Goal: Use online tool/utility

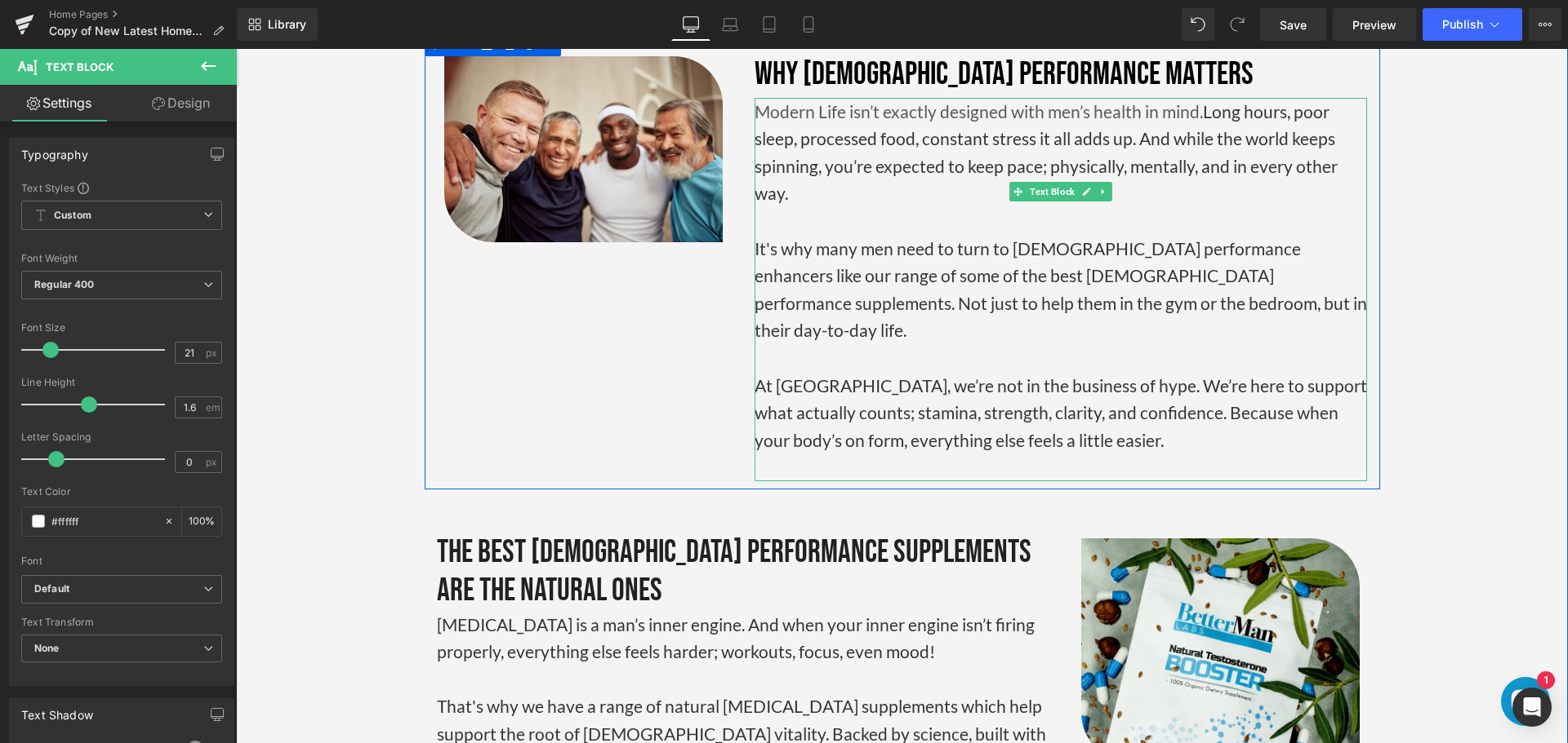
scroll to position [3259, 0]
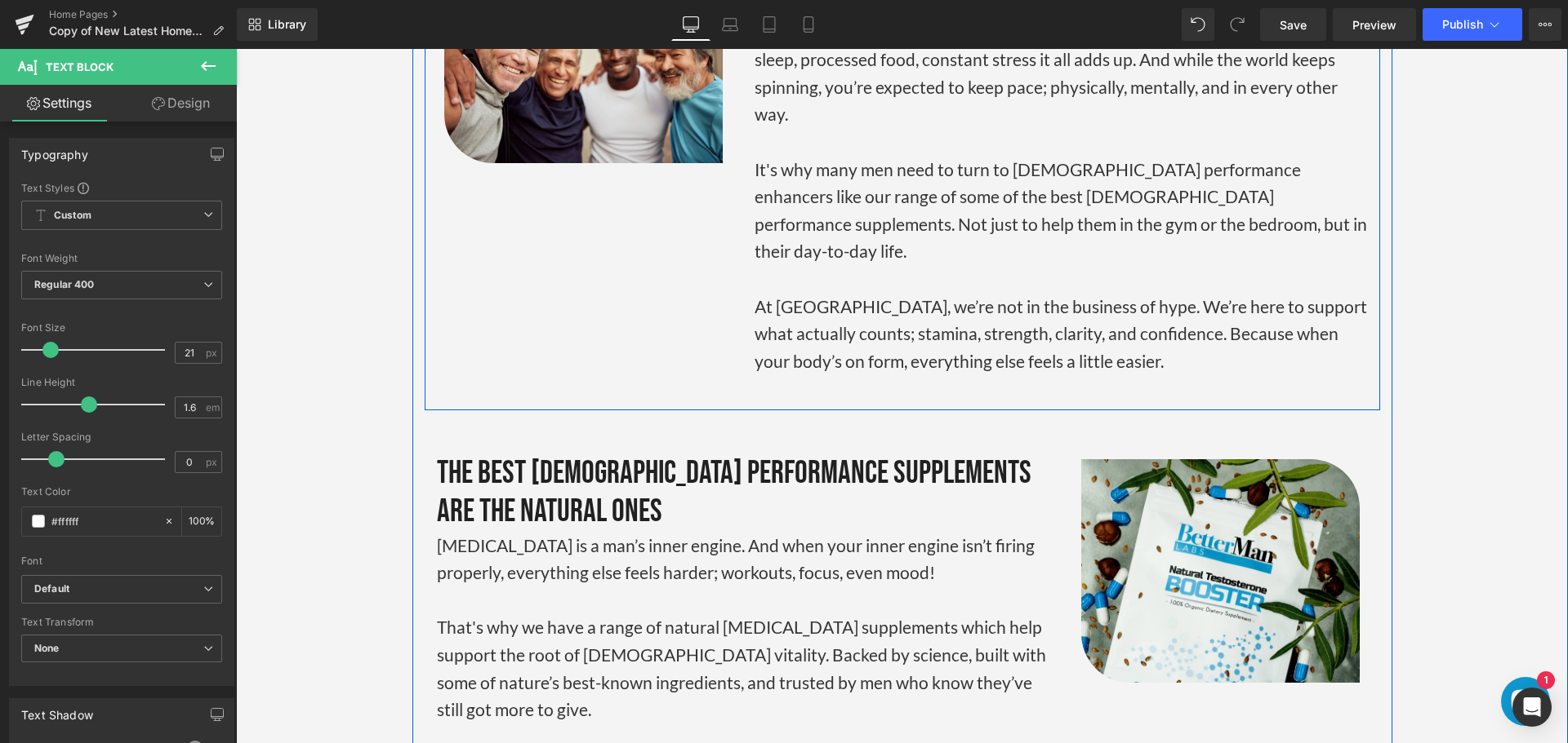
click at [635, 273] on div "Image Why [DEMOGRAPHIC_DATA] Performance Matters Heading Modern Life isn’t exac…" at bounding box center [902, 181] width 955 height 458
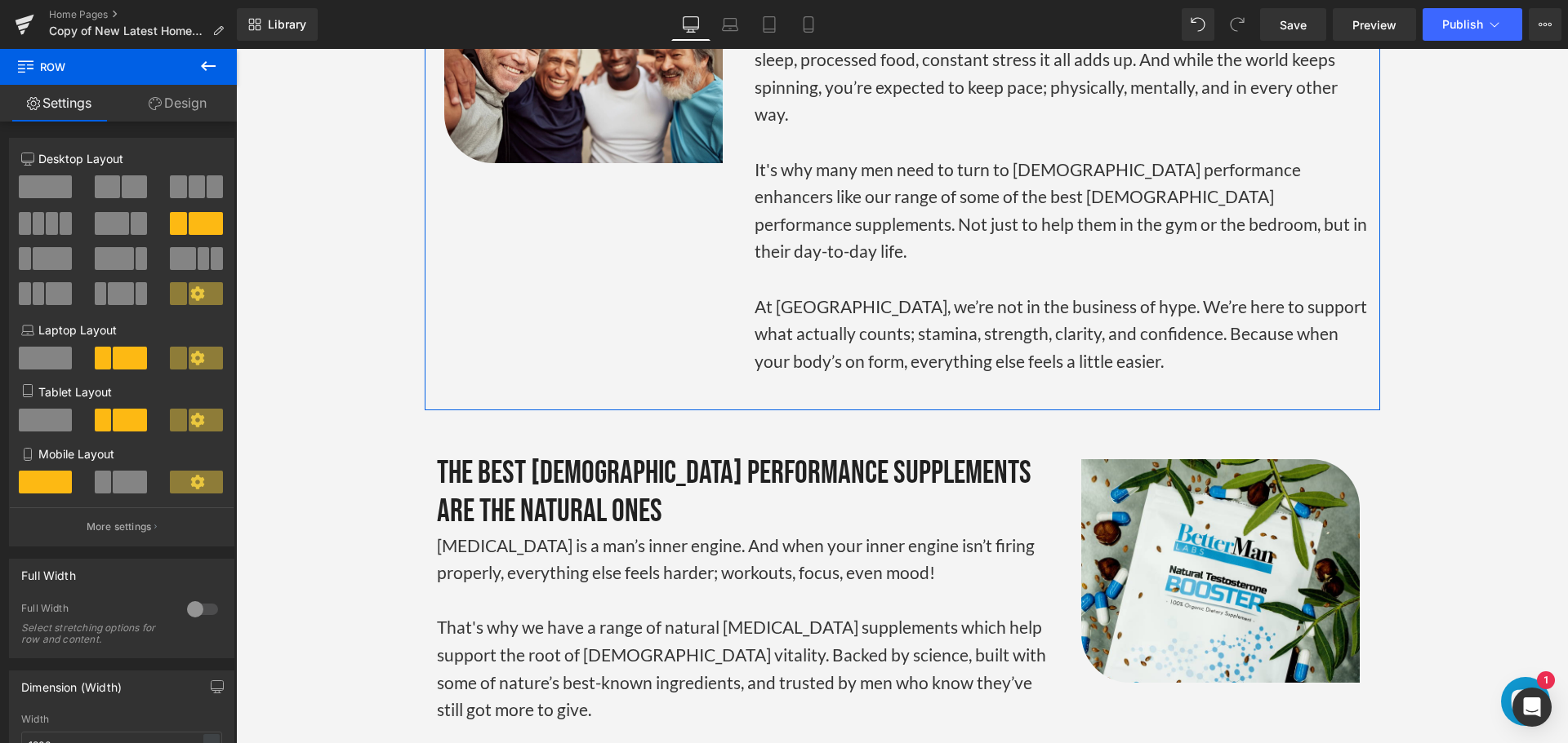
click at [152, 104] on icon at bounding box center [155, 103] width 13 height 13
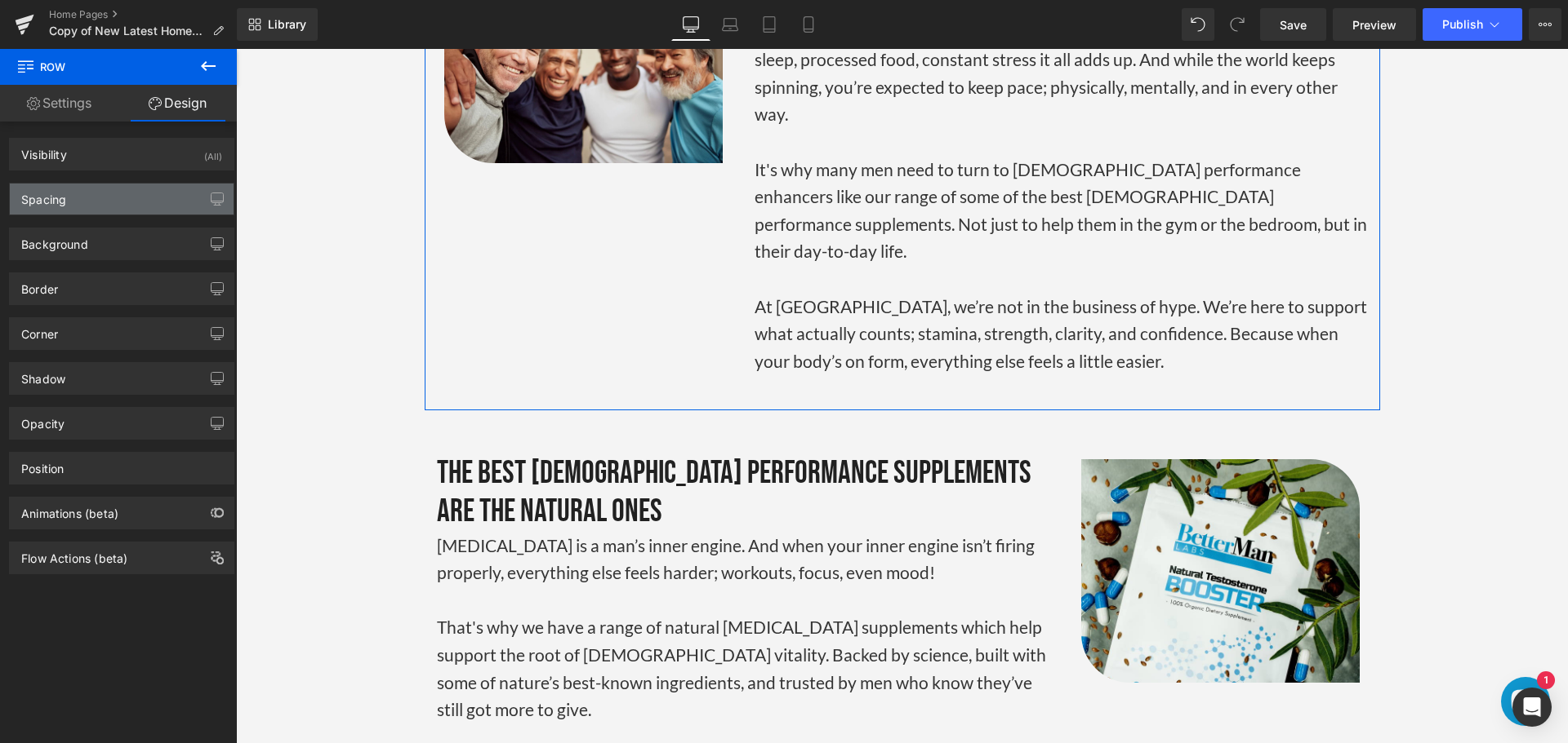
click at [134, 194] on div "Spacing" at bounding box center [122, 199] width 224 height 31
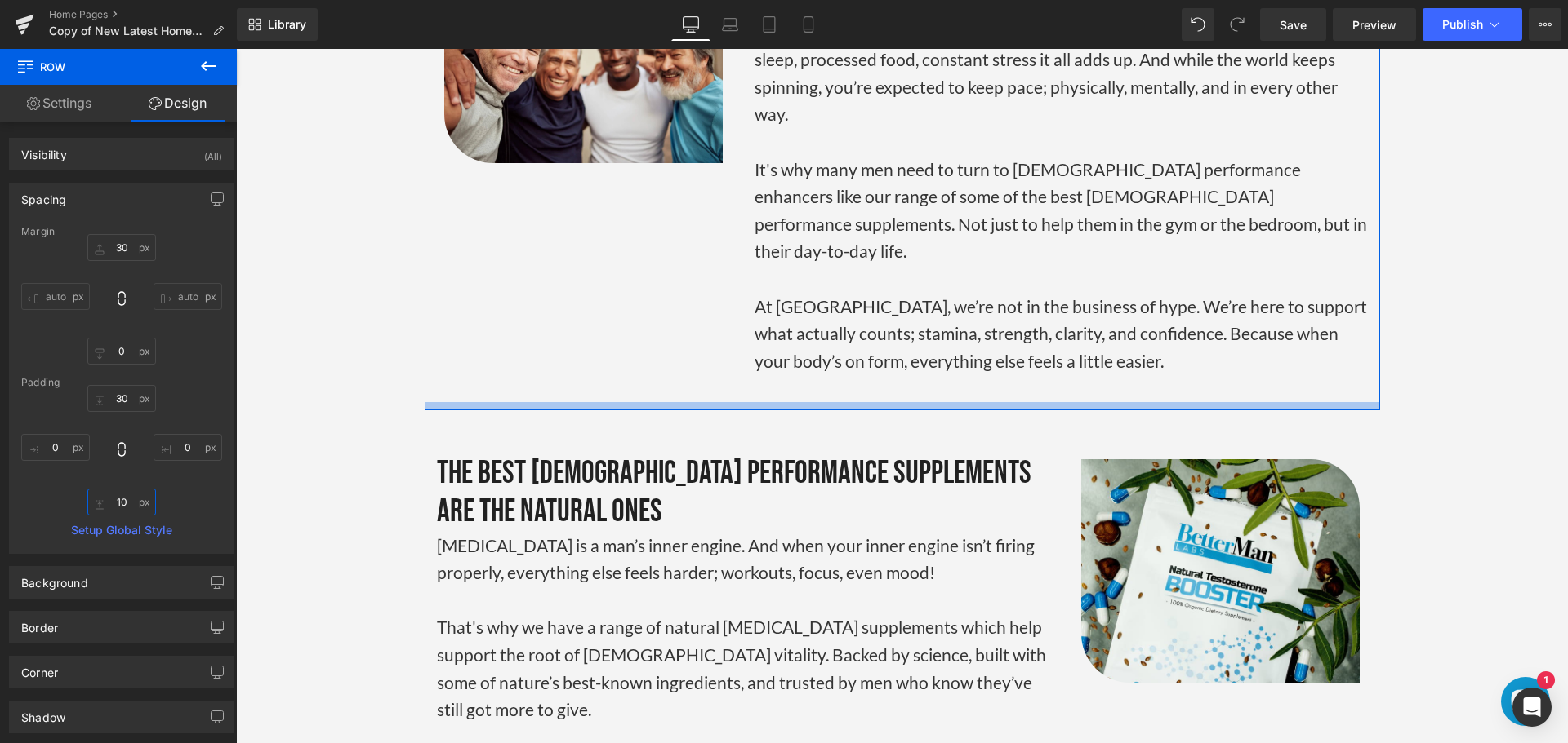
click at [122, 503] on input "10" at bounding box center [122, 502] width 69 height 27
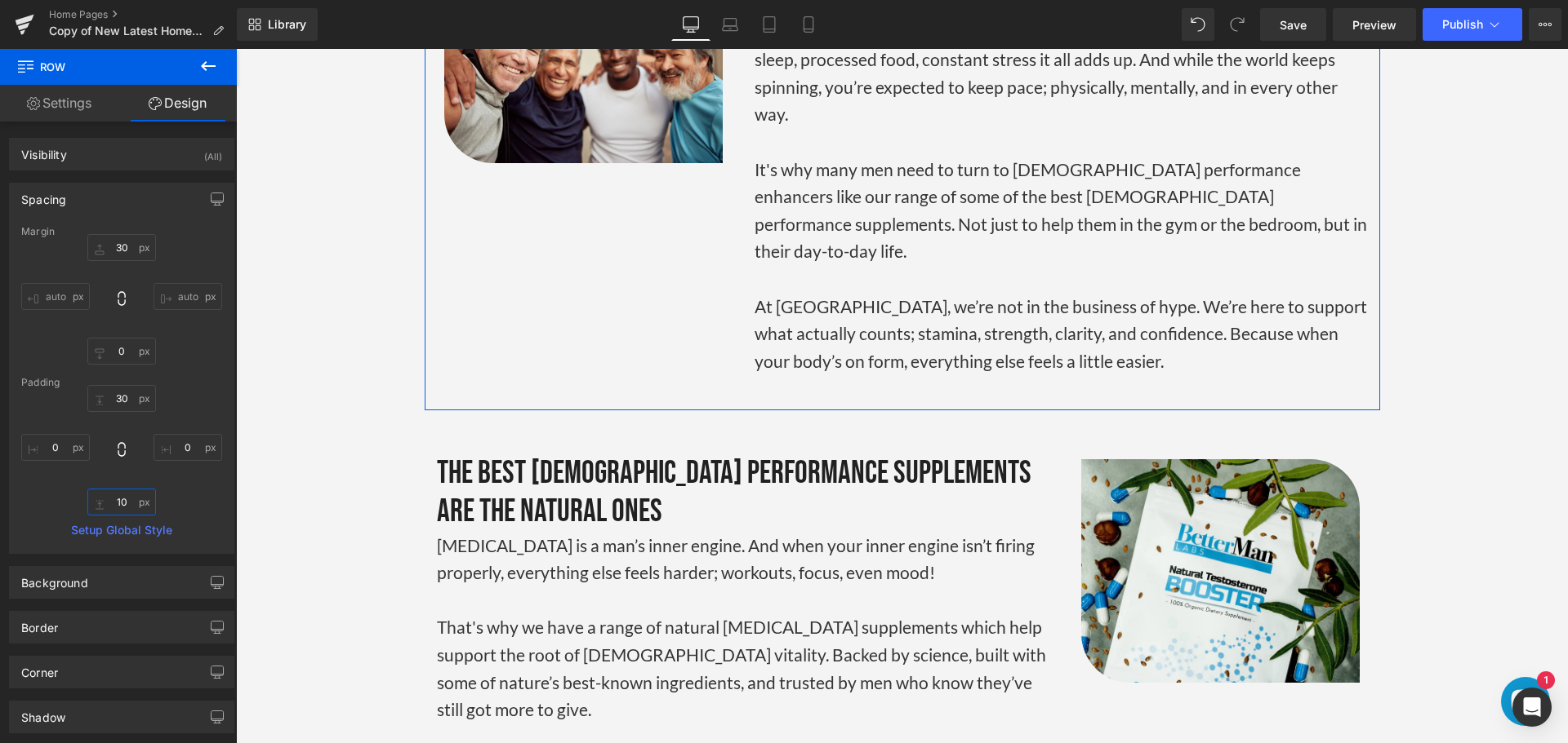
click at [122, 504] on input "10" at bounding box center [122, 502] width 69 height 27
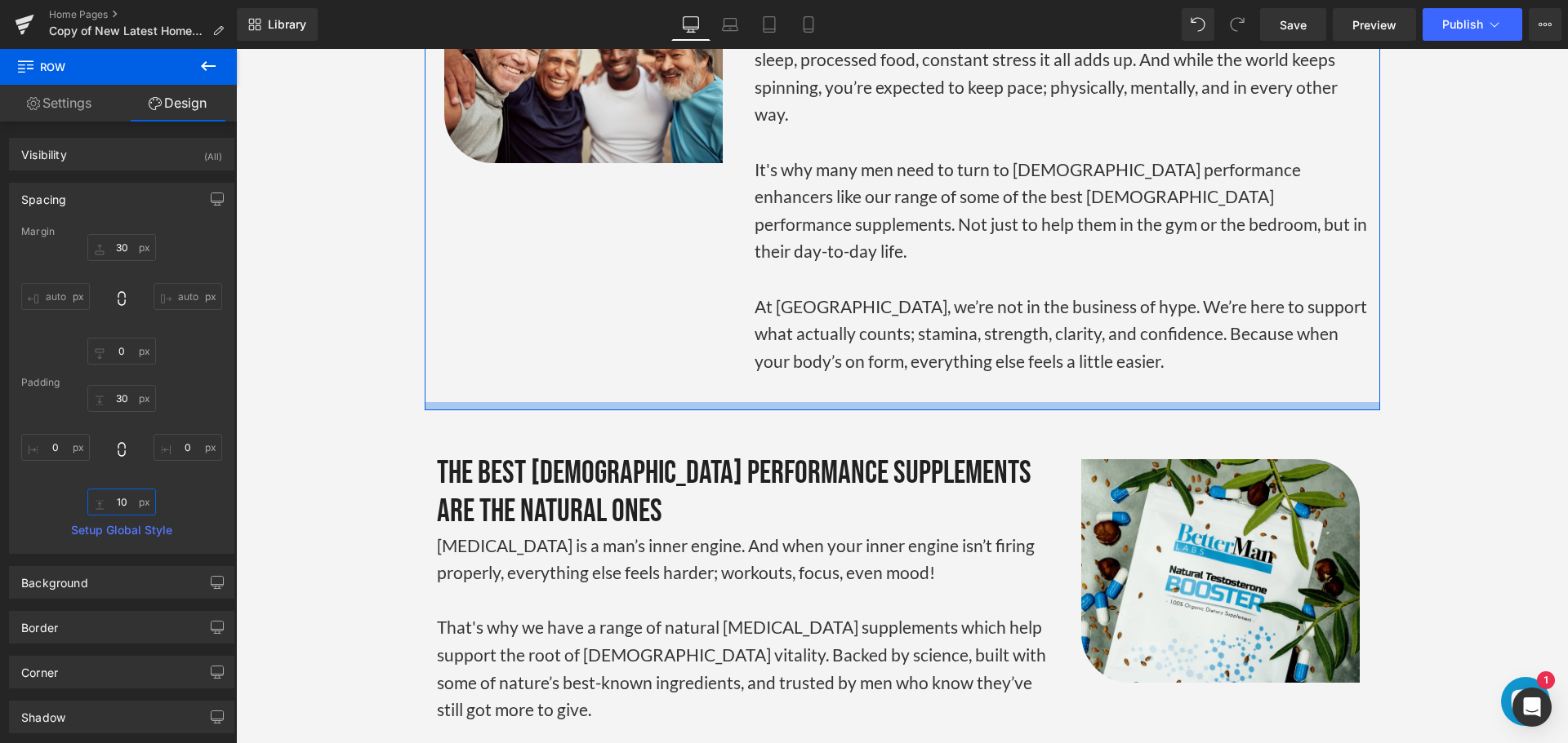
drag, startPoint x: 118, startPoint y: 504, endPoint x: 109, endPoint y: 502, distance: 9.2
click at [109, 502] on input "10" at bounding box center [122, 502] width 69 height 27
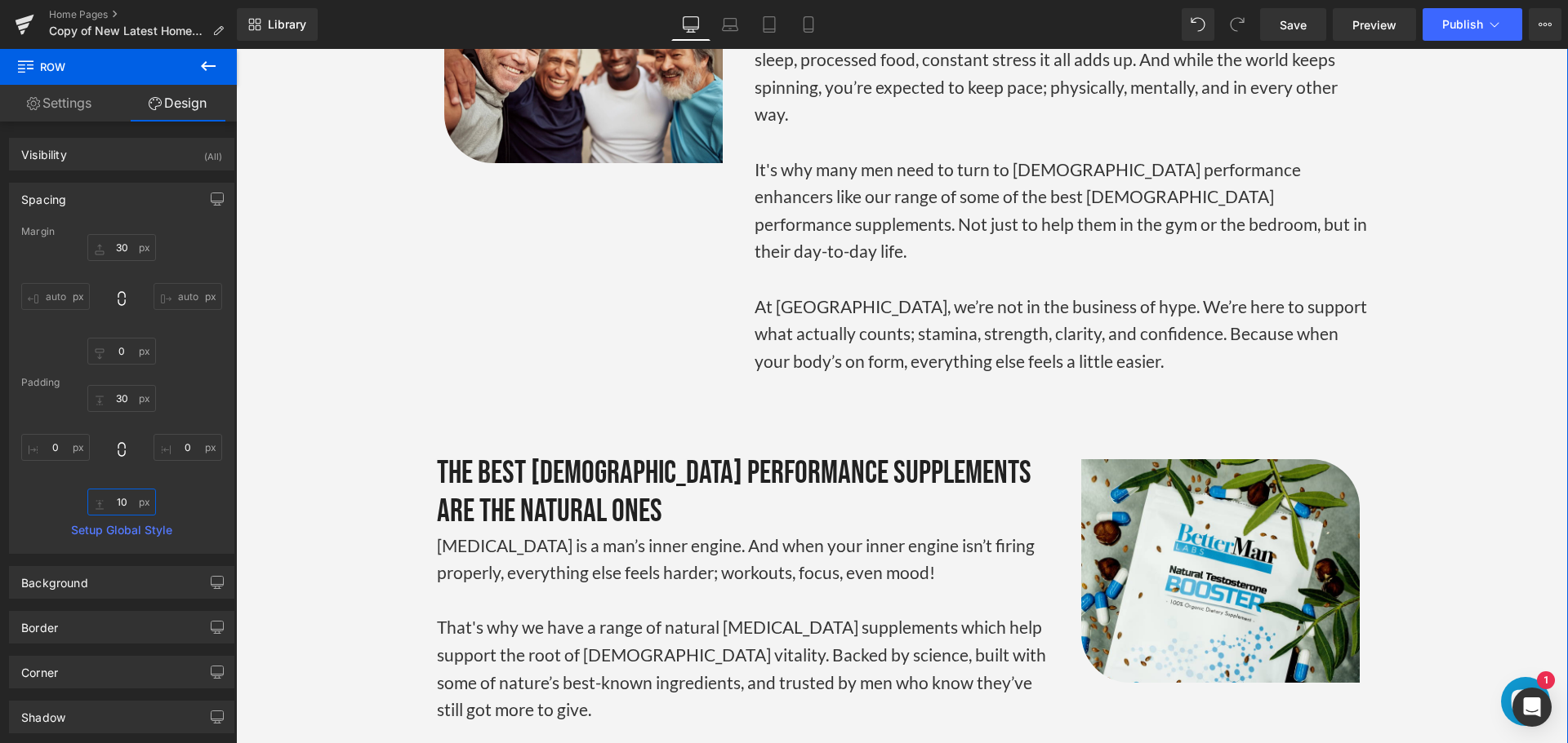
type input "40"
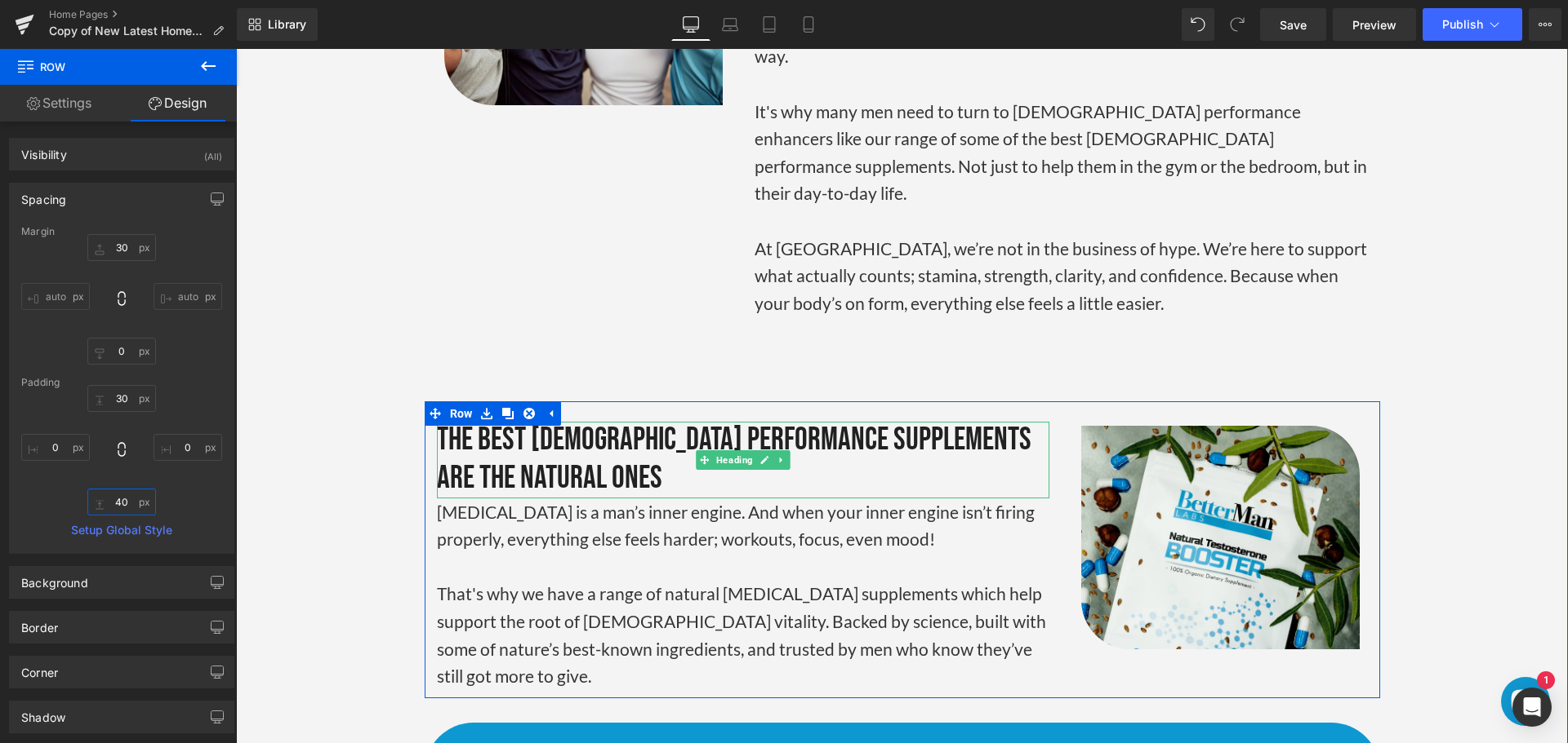
scroll to position [3341, 0]
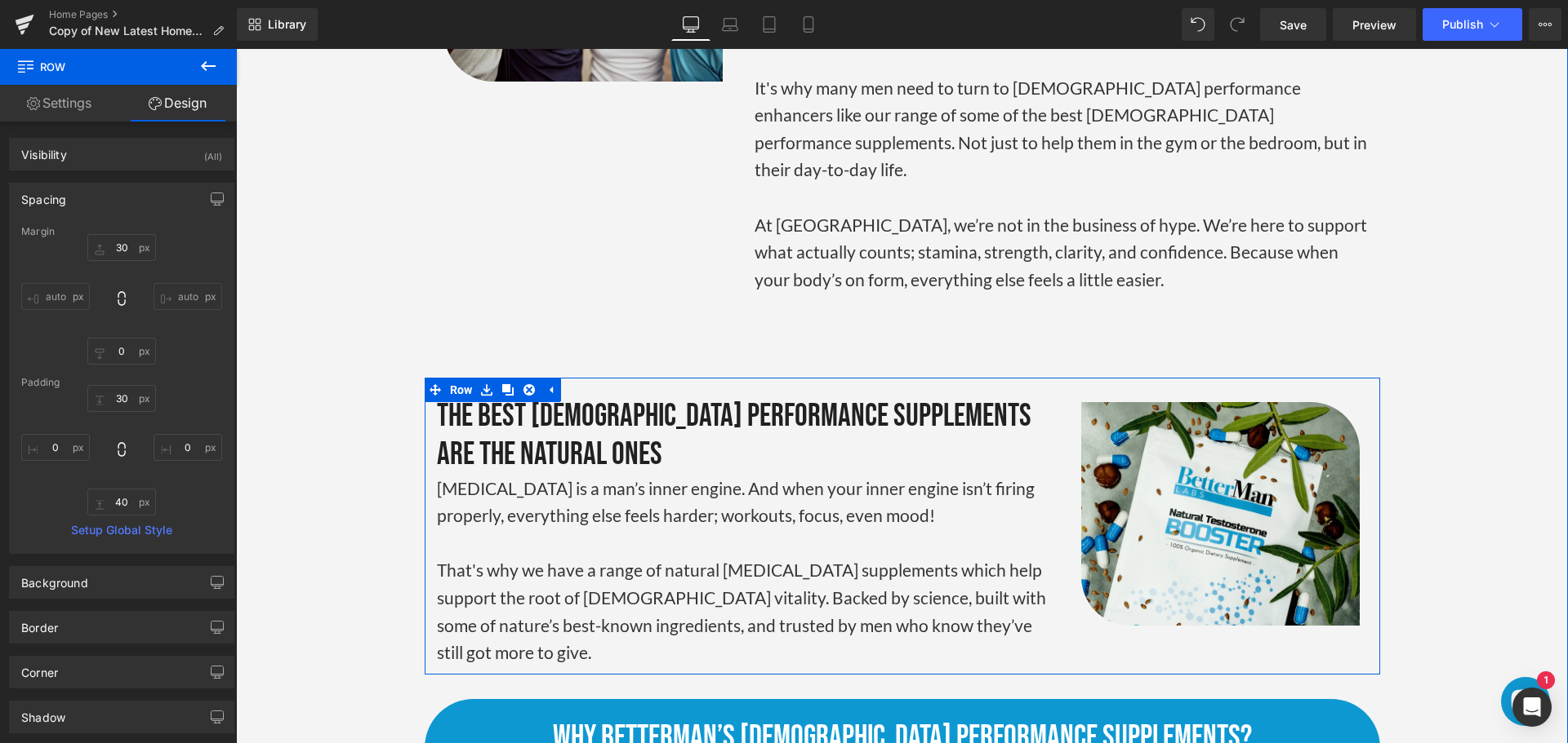
click at [775, 568] on div "[MEDICAL_DATA] is a man’s inner engine. And when your inner engine isn’t firing…" at bounding box center [742, 571] width 613 height 192
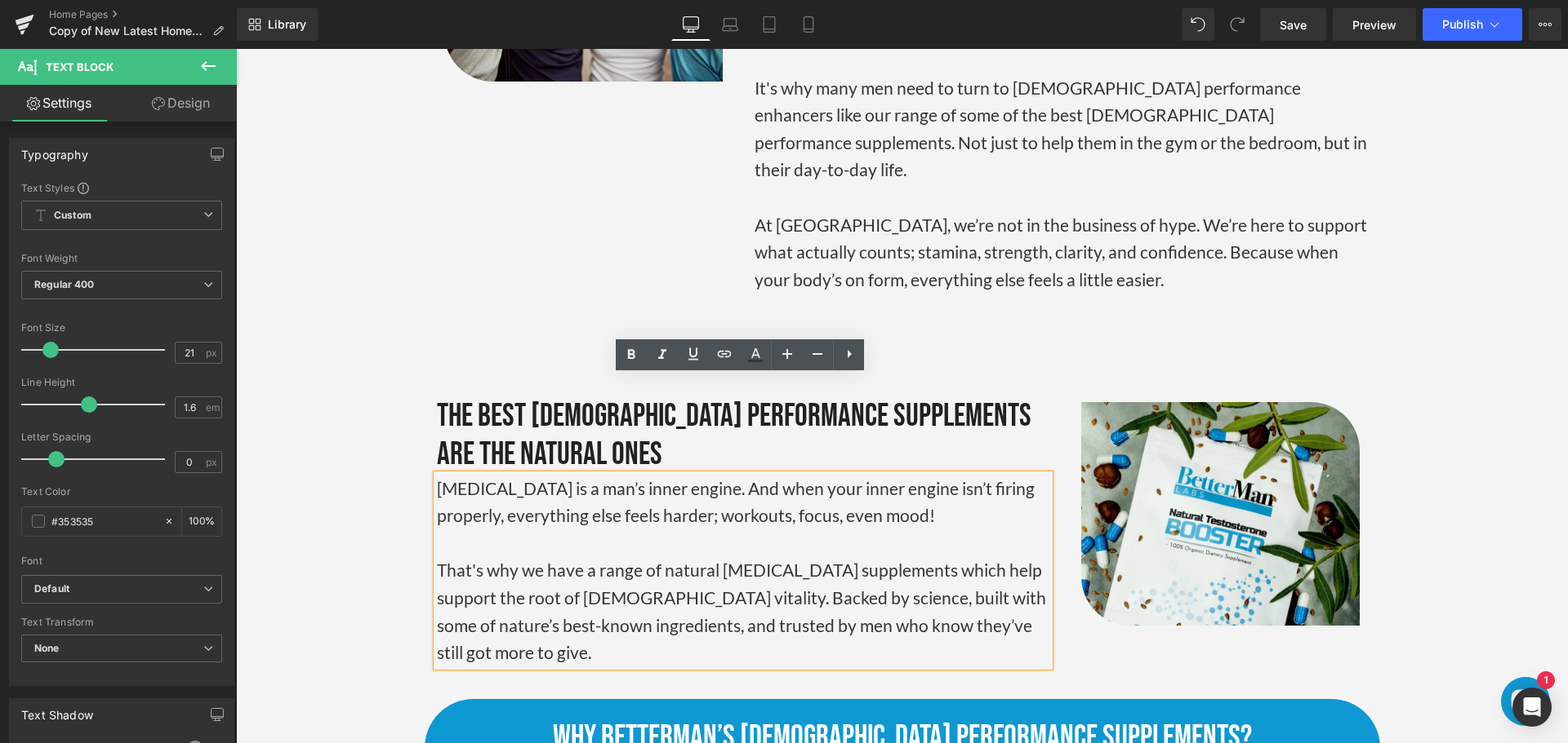
click at [401, 355] on div "choosing betterman supplements Heading Image Why [DEMOGRAPHIC_DATA] Performance…" at bounding box center [902, 439] width 1332 height 1329
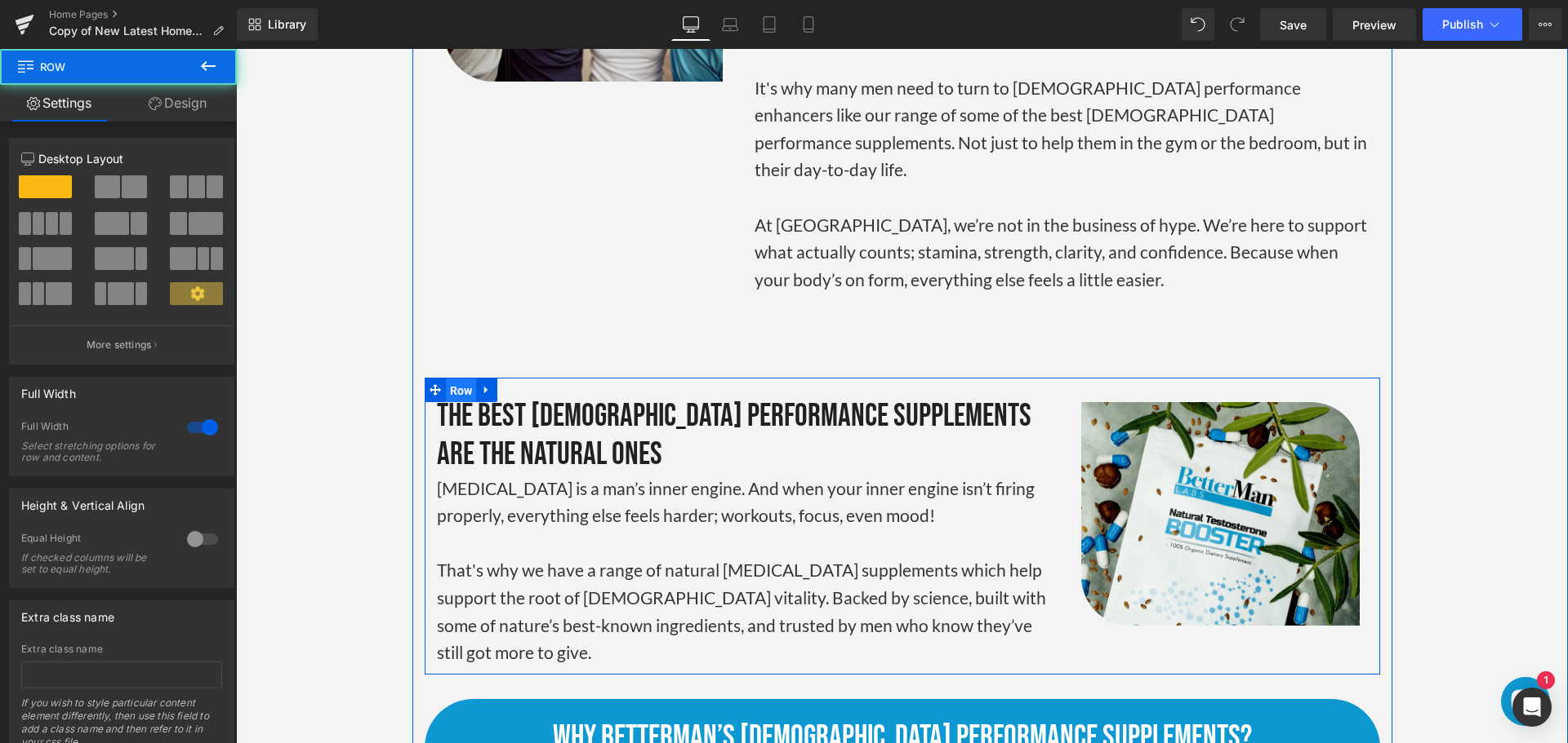
click at [447, 378] on span "Row" at bounding box center [461, 391] width 31 height 24
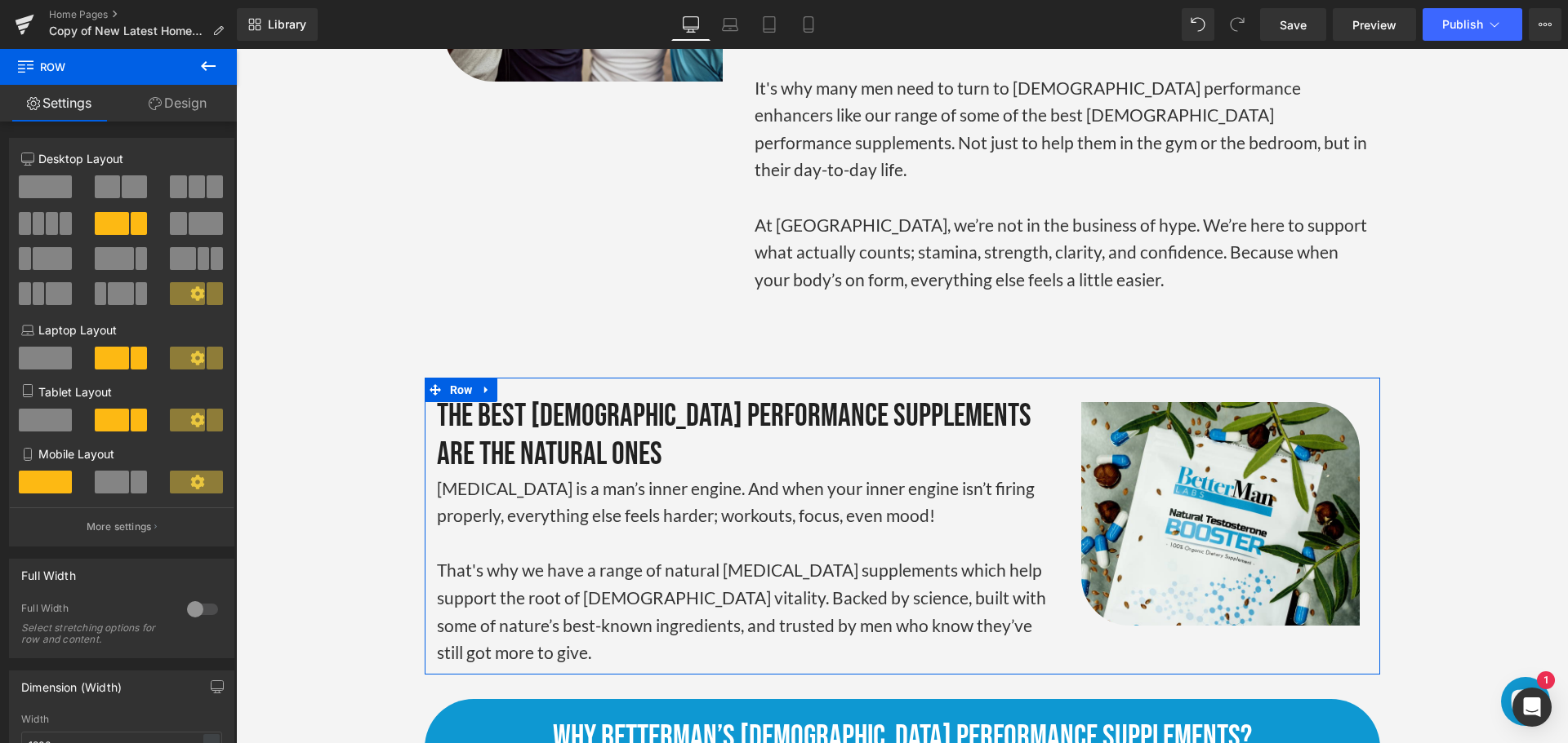
click at [173, 112] on link "Design" at bounding box center [177, 103] width 118 height 36
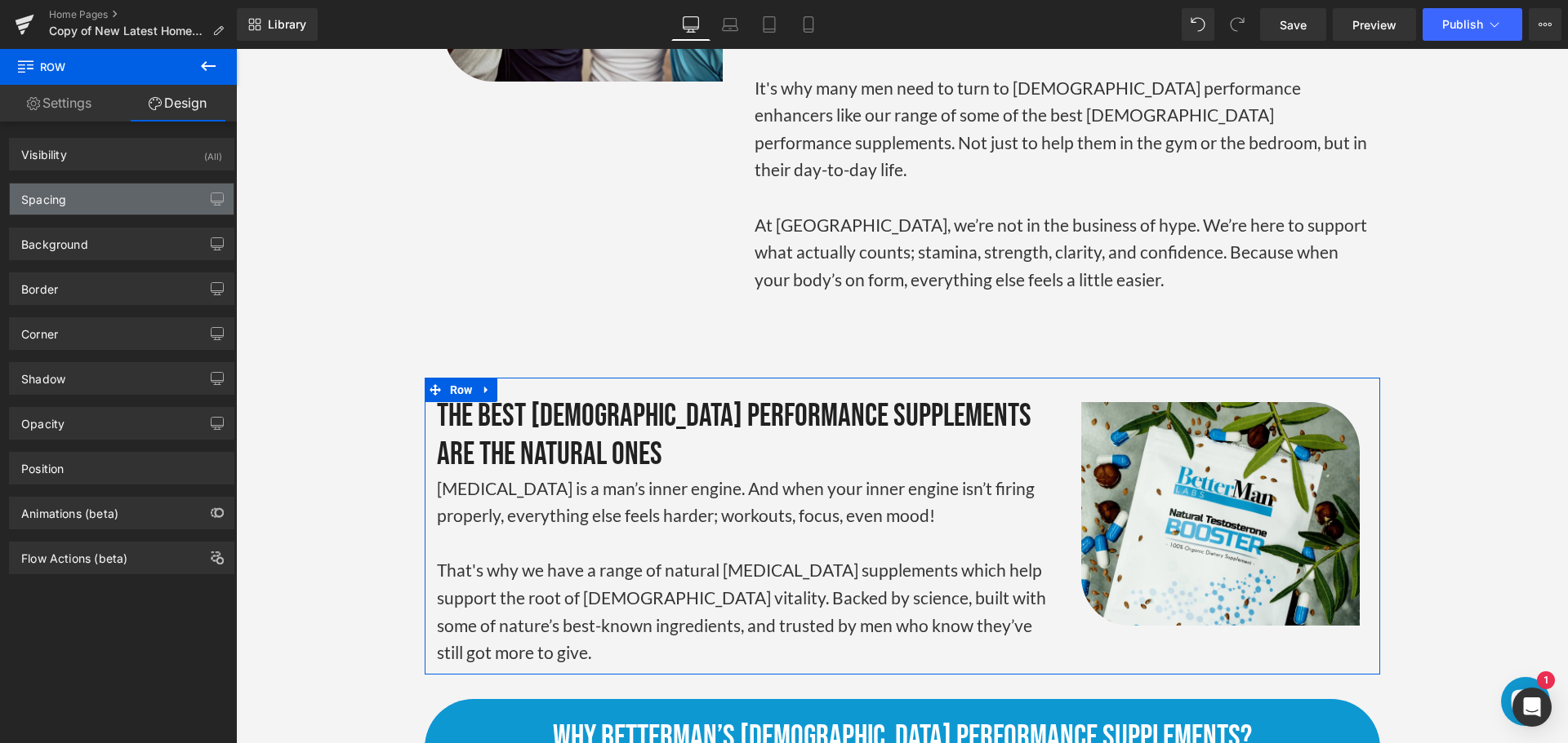
click at [110, 195] on div "Spacing" at bounding box center [122, 199] width 224 height 31
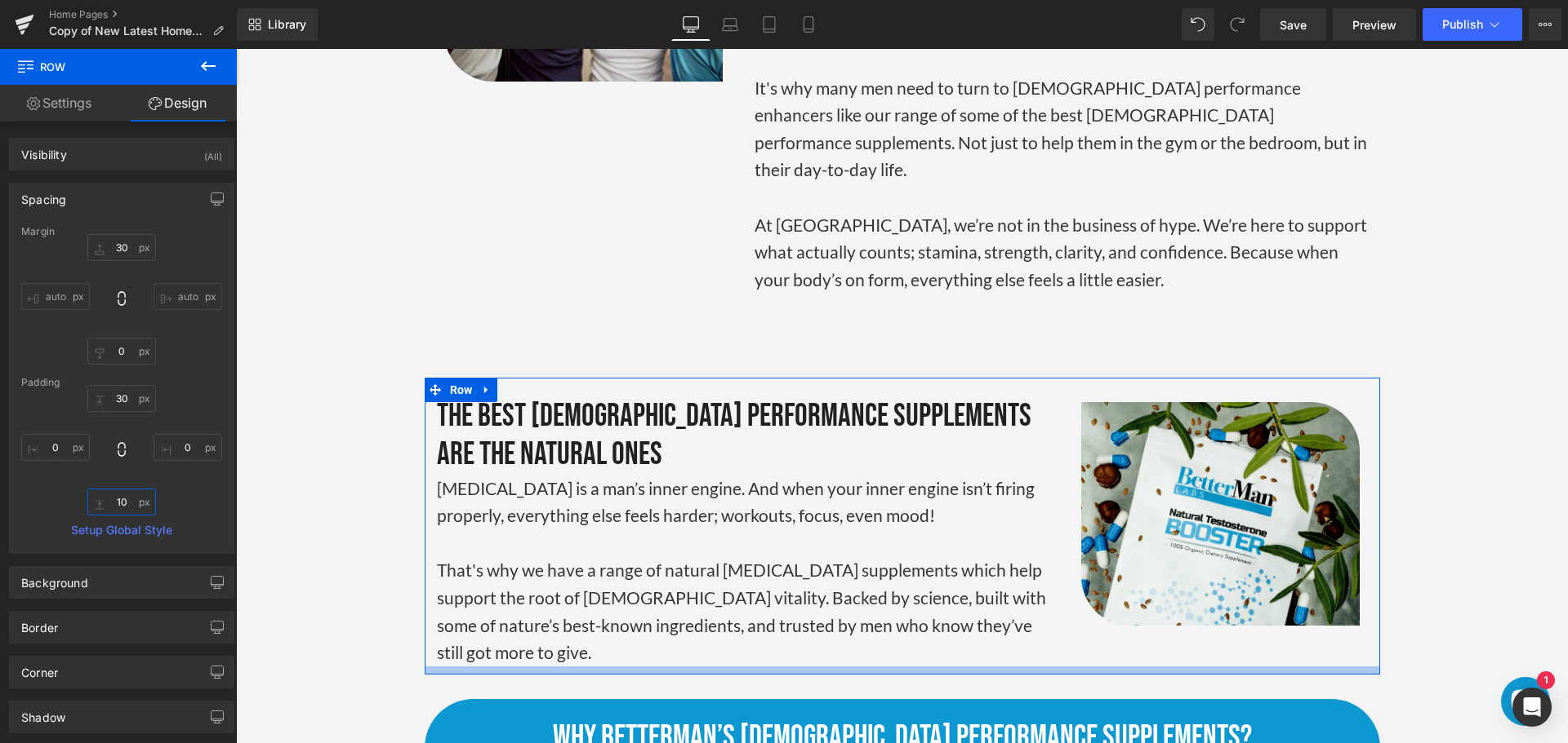
click at [116, 498] on input "10" at bounding box center [122, 502] width 69 height 27
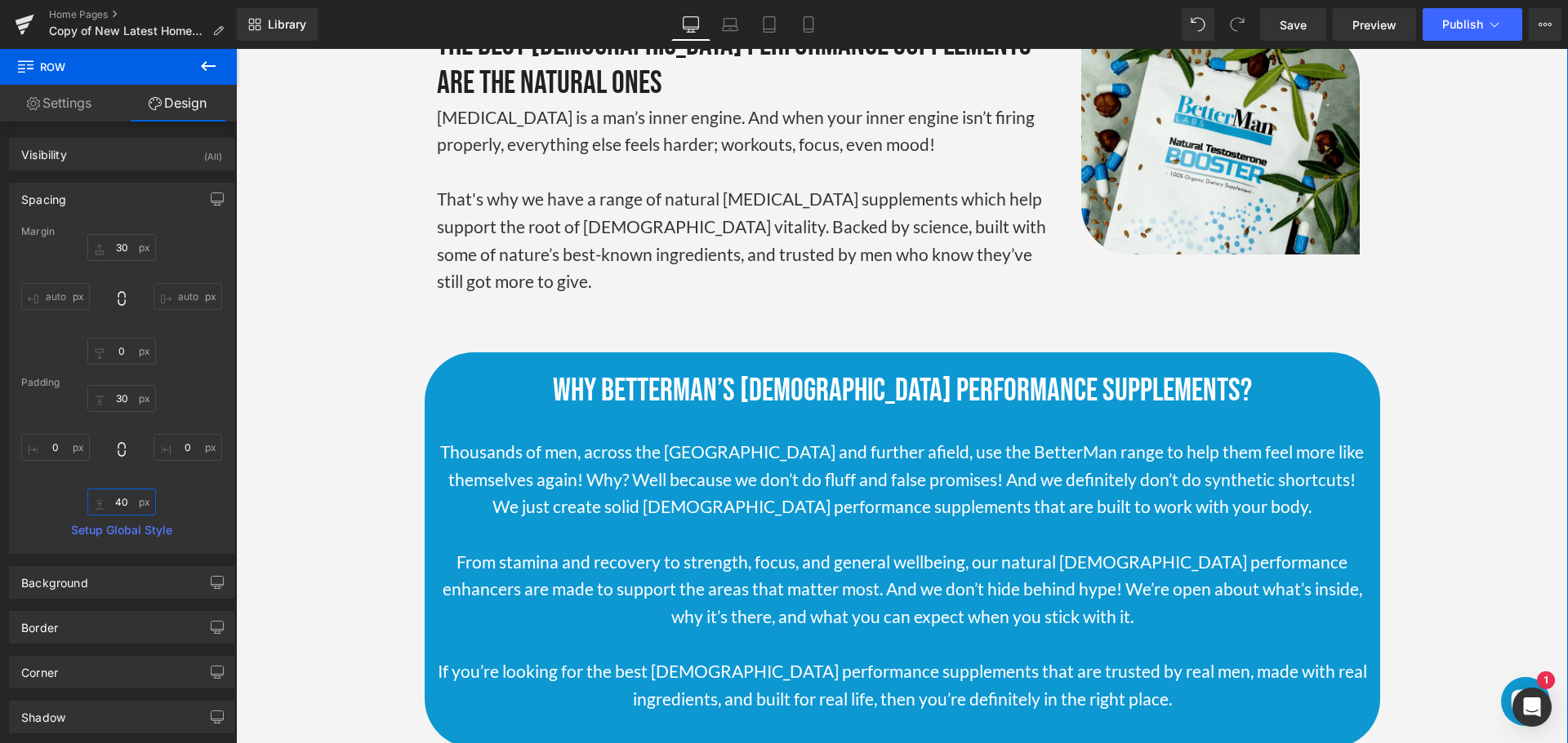
scroll to position [3831, 0]
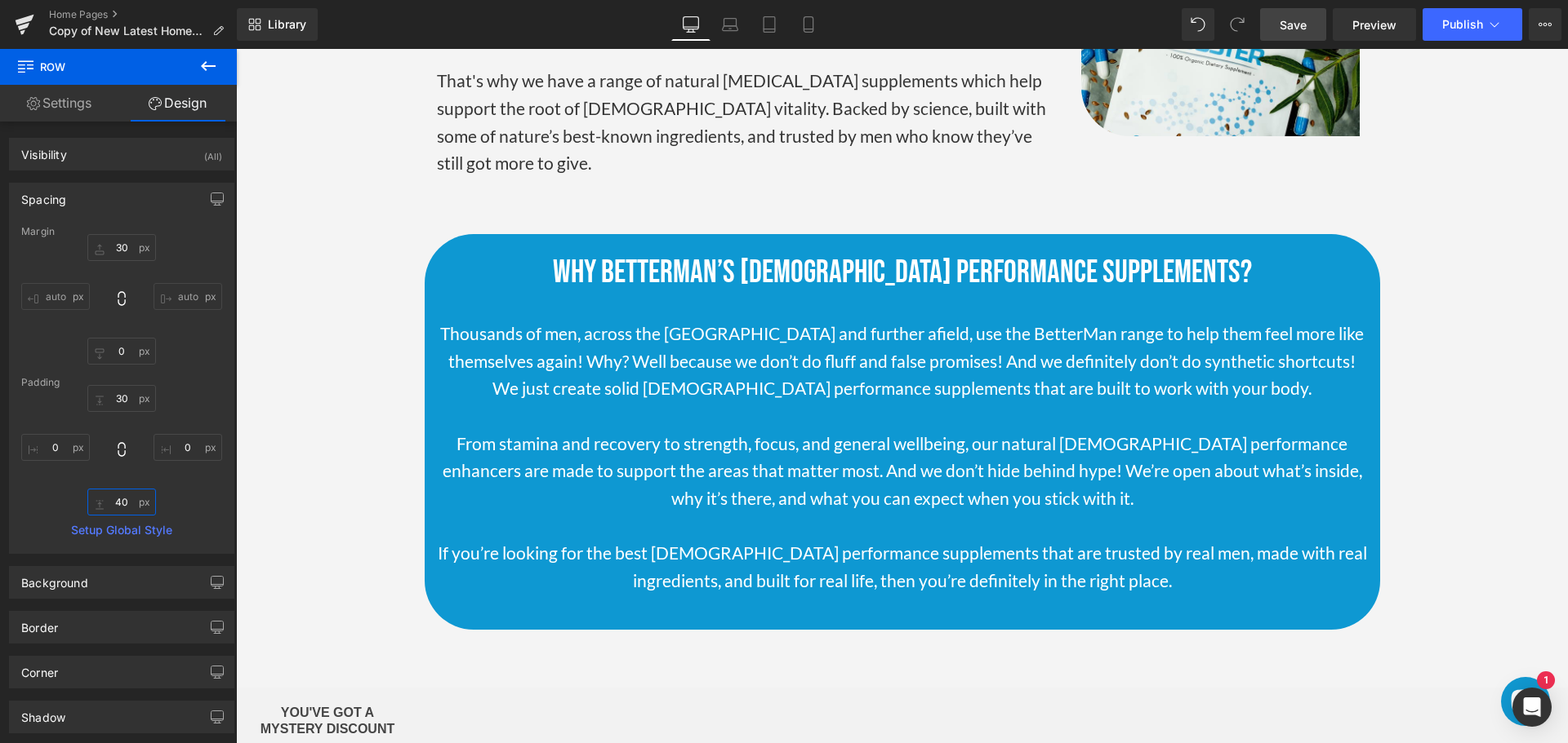
type input "40"
click at [1295, 34] on link "Save" at bounding box center [1293, 24] width 66 height 33
